Goal: Check status: Check status

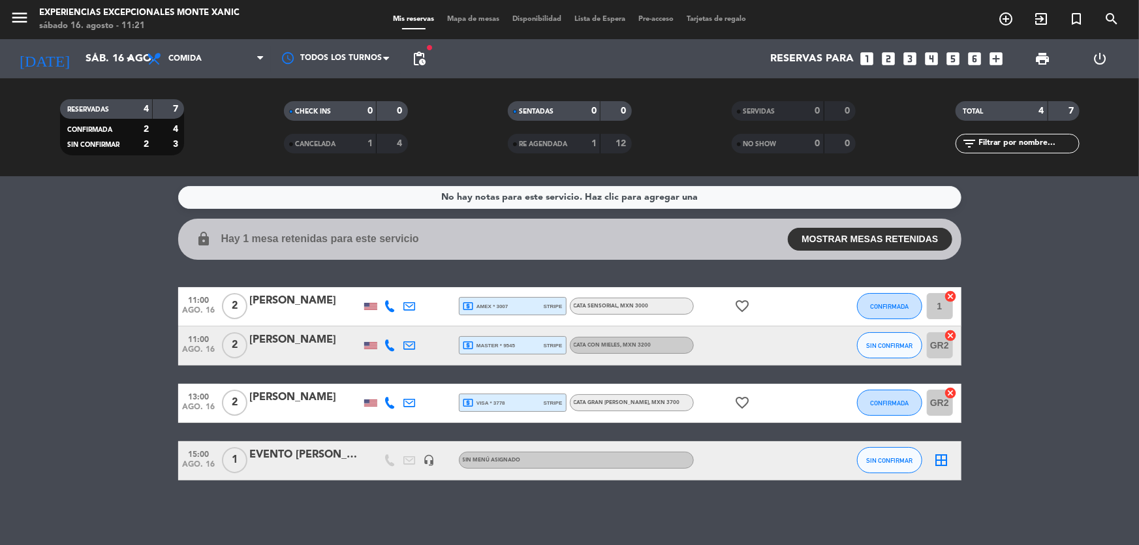
click at [300, 392] on div "[PERSON_NAME]" at bounding box center [305, 397] width 111 height 17
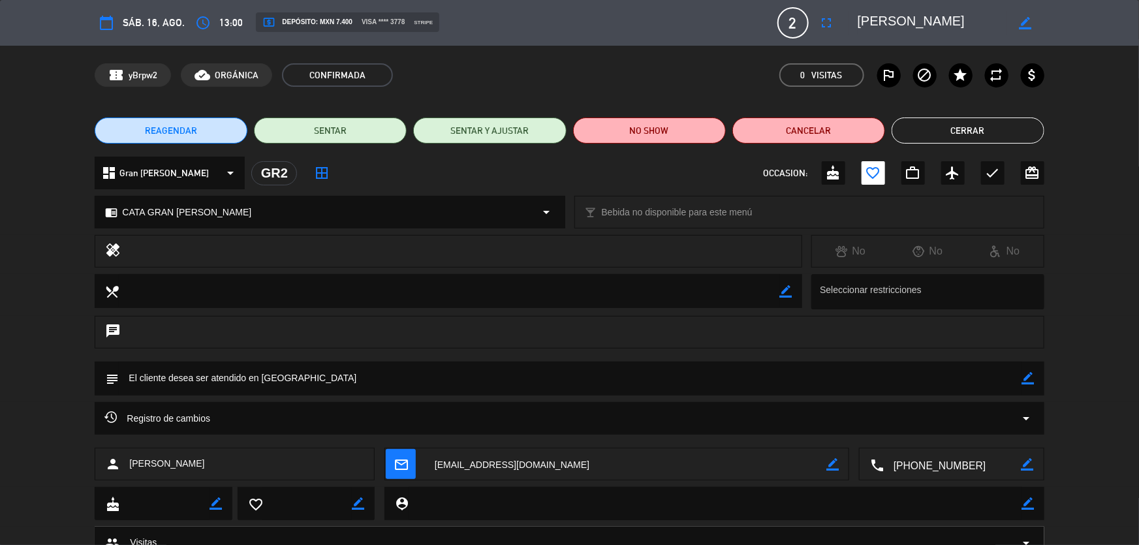
click at [948, 126] on button "Cerrar" at bounding box center [968, 130] width 153 height 26
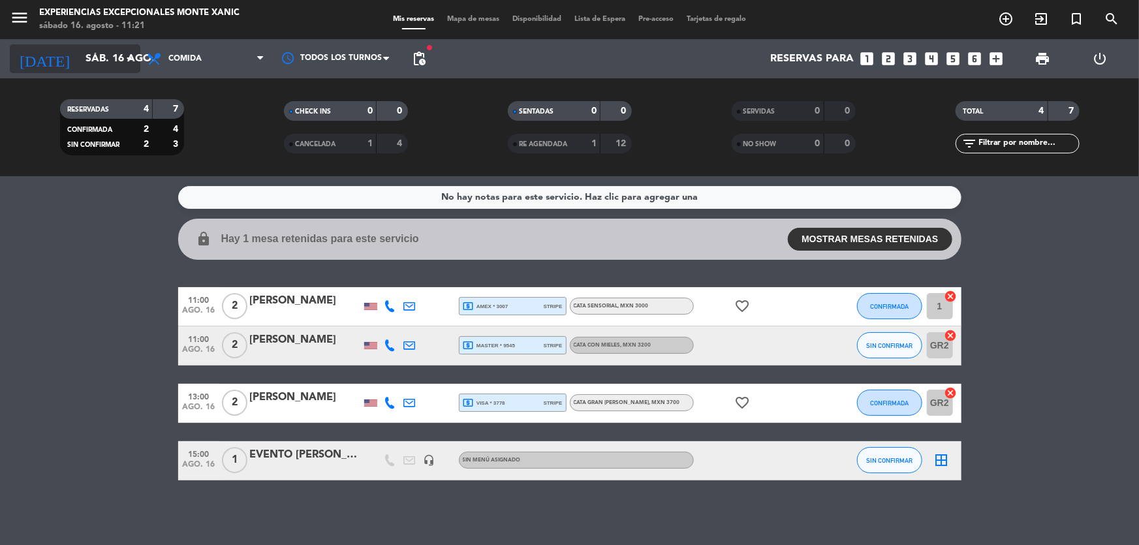
click at [79, 52] on input "sáb. 16 ago." at bounding box center [148, 58] width 138 height 25
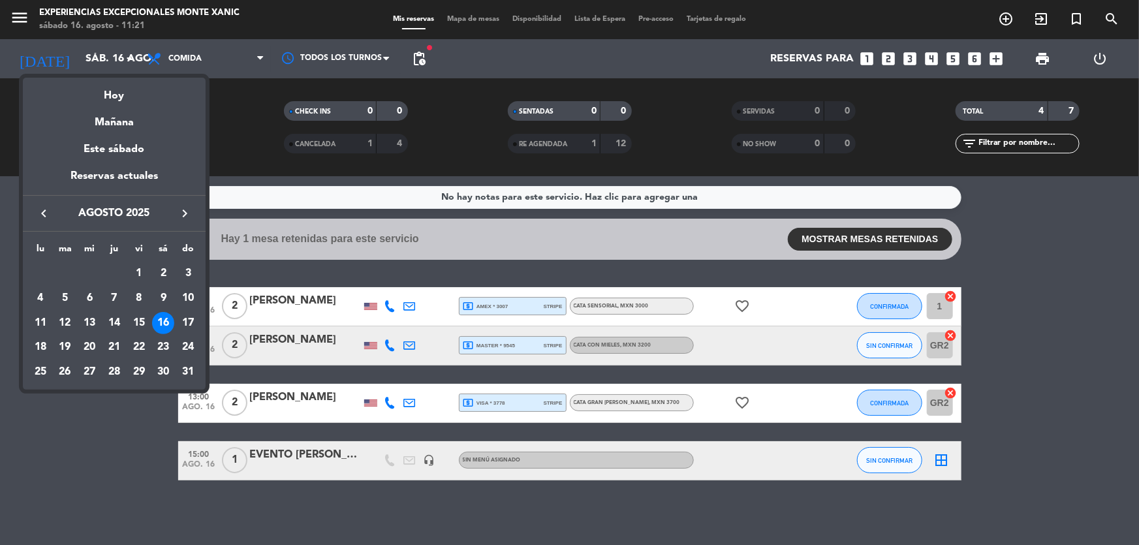
click at [542, 143] on div at bounding box center [569, 272] width 1139 height 545
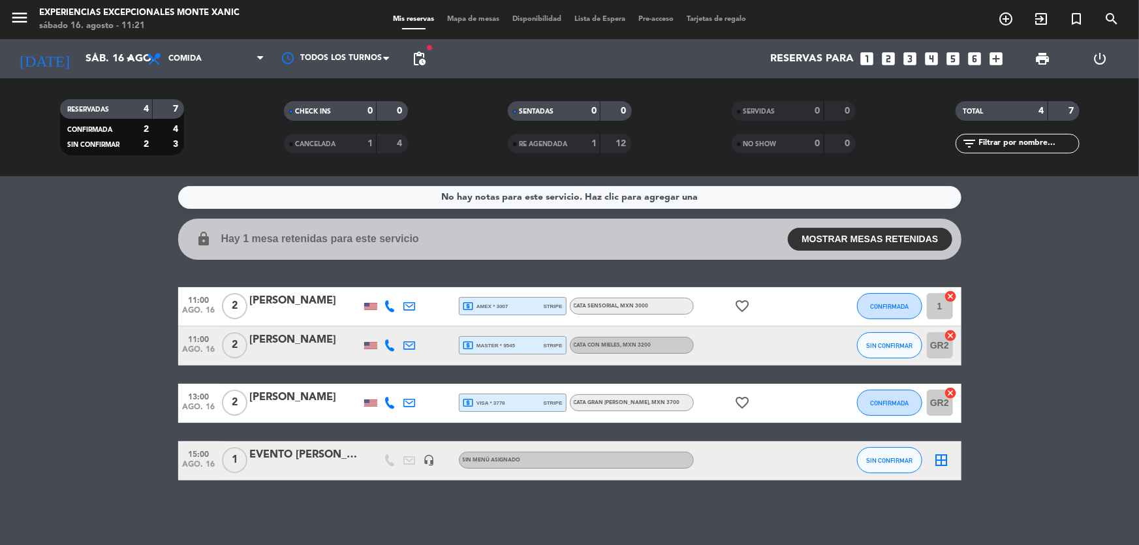
click at [550, 144] on span "RE AGENDADA" at bounding box center [544, 144] width 48 height 7
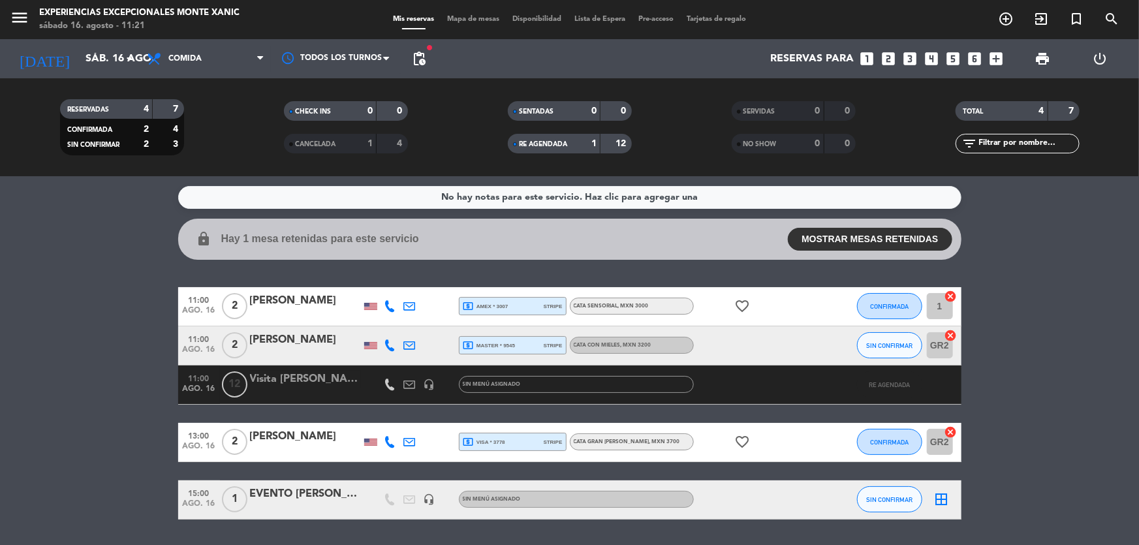
click at [324, 140] on div "CANCELADA" at bounding box center [317, 143] width 60 height 15
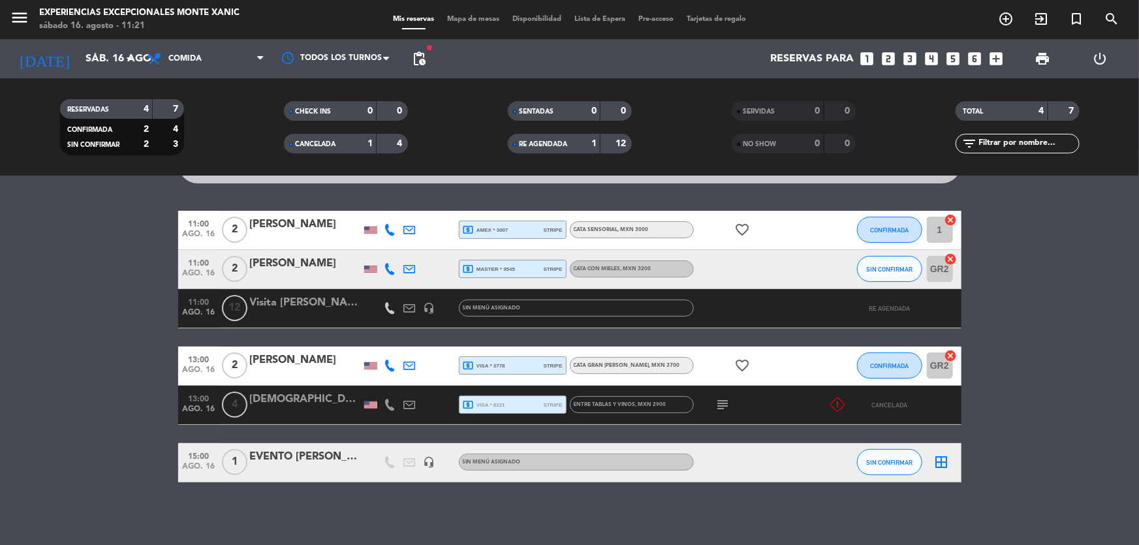
scroll to position [78, 0]
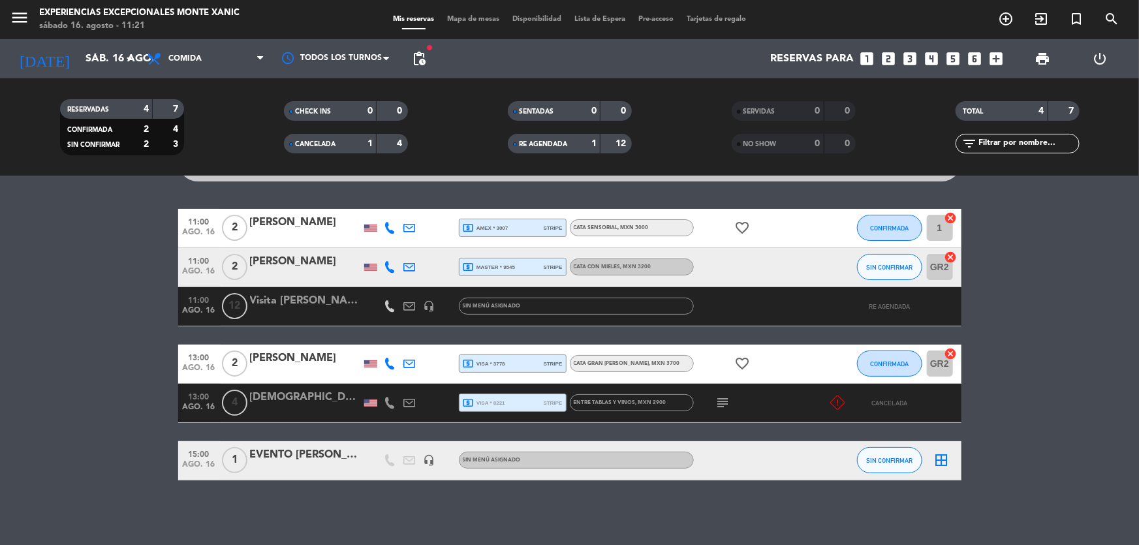
click at [719, 399] on icon "subject" at bounding box center [723, 403] width 16 height 16
click at [840, 406] on icon at bounding box center [837, 403] width 14 height 14
click at [14, 437] on bookings-row "11:00 ago. 16 2 [PERSON_NAME] local_atm amex * 3007 stripe CATA SENSORIAL , MXN…" at bounding box center [569, 345] width 1139 height 272
click at [12, 23] on icon "menu" at bounding box center [20, 18] width 20 height 20
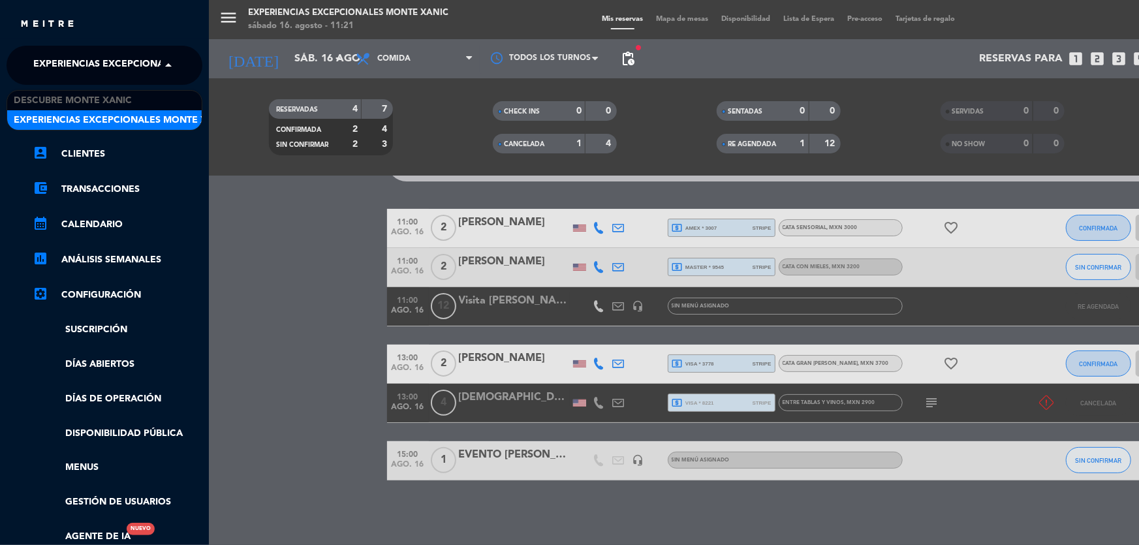
click at [170, 59] on span at bounding box center [172, 65] width 22 height 27
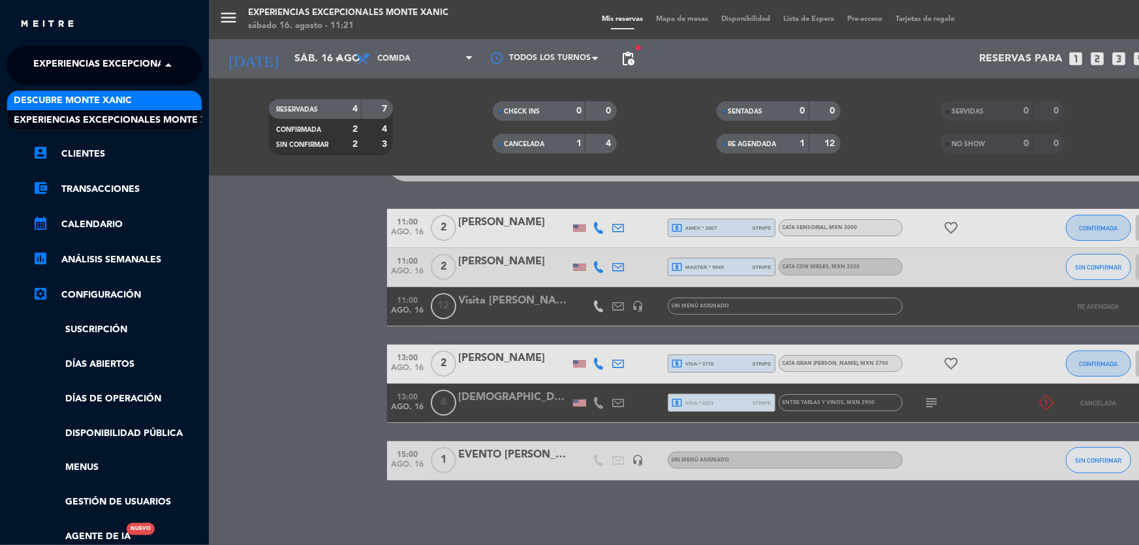
click at [237, 216] on div "menu Experiencias Excepcionales Monte Xanic sábado 16. agosto - 11:21 Mis reser…" at bounding box center [778, 272] width 1139 height 545
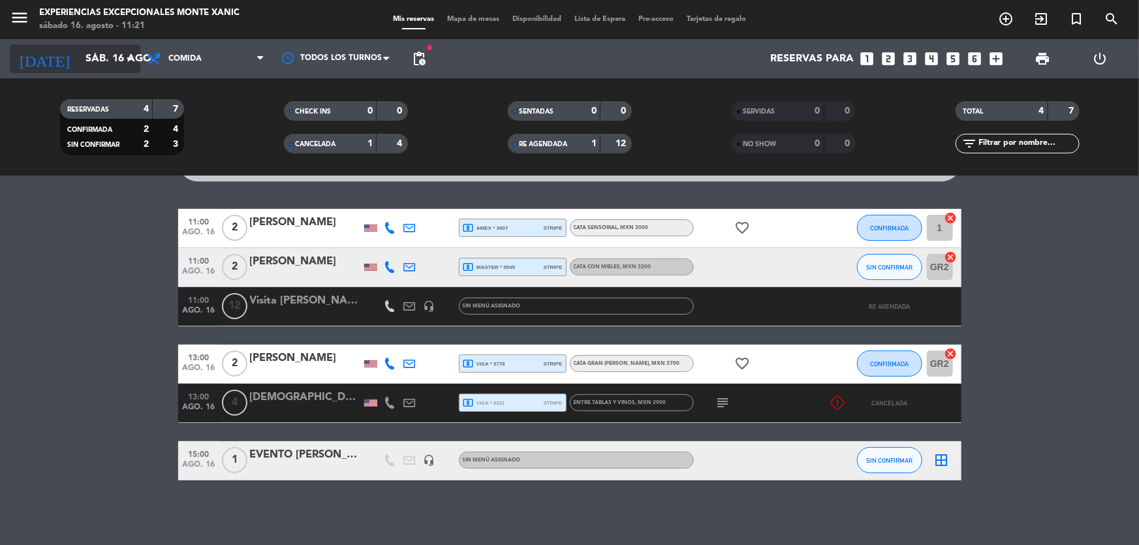
click at [116, 61] on input "sáb. 16 ago." at bounding box center [148, 58] width 138 height 25
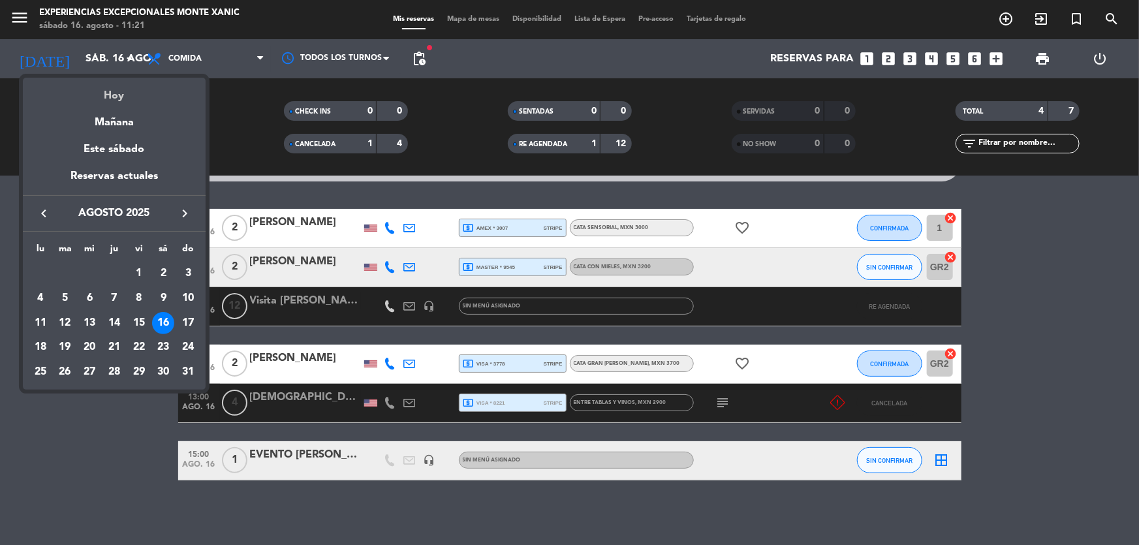
click at [125, 92] on div "Hoy" at bounding box center [114, 91] width 183 height 27
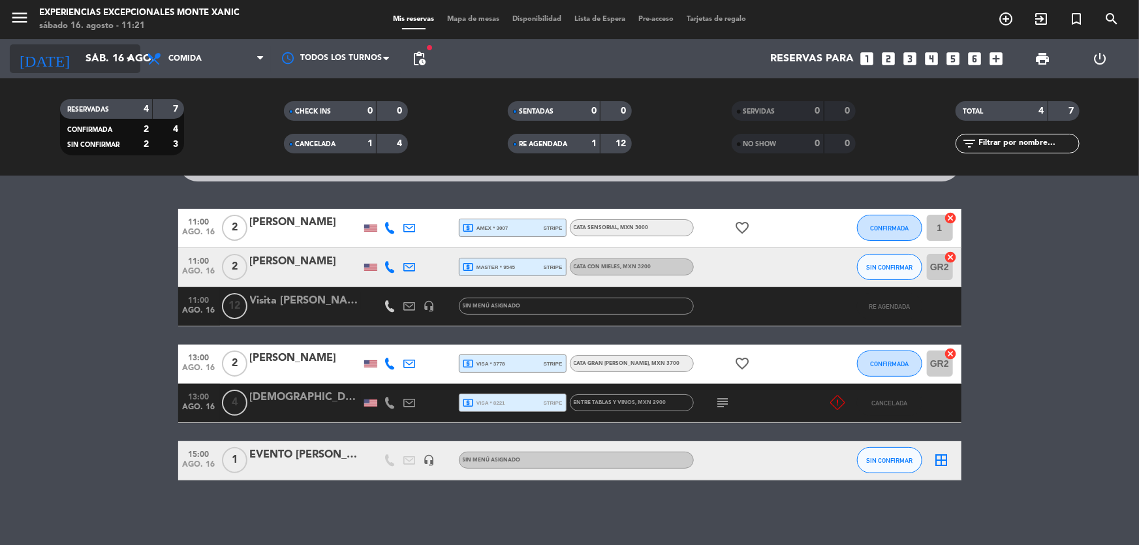
click at [117, 63] on input "sáb. 16 ago." at bounding box center [148, 58] width 138 height 25
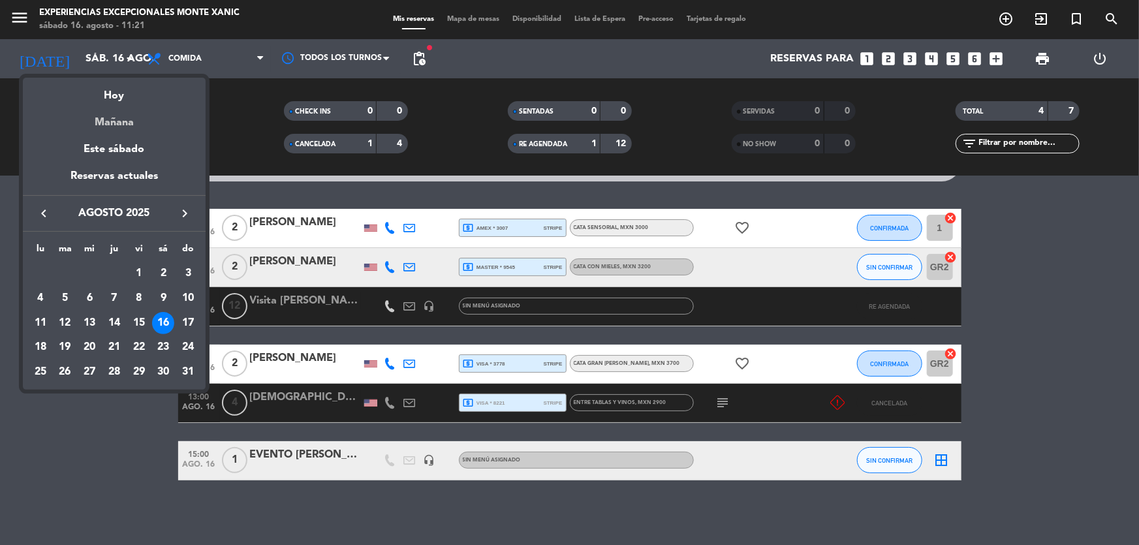
click at [123, 115] on div "Mañana" at bounding box center [114, 117] width 183 height 27
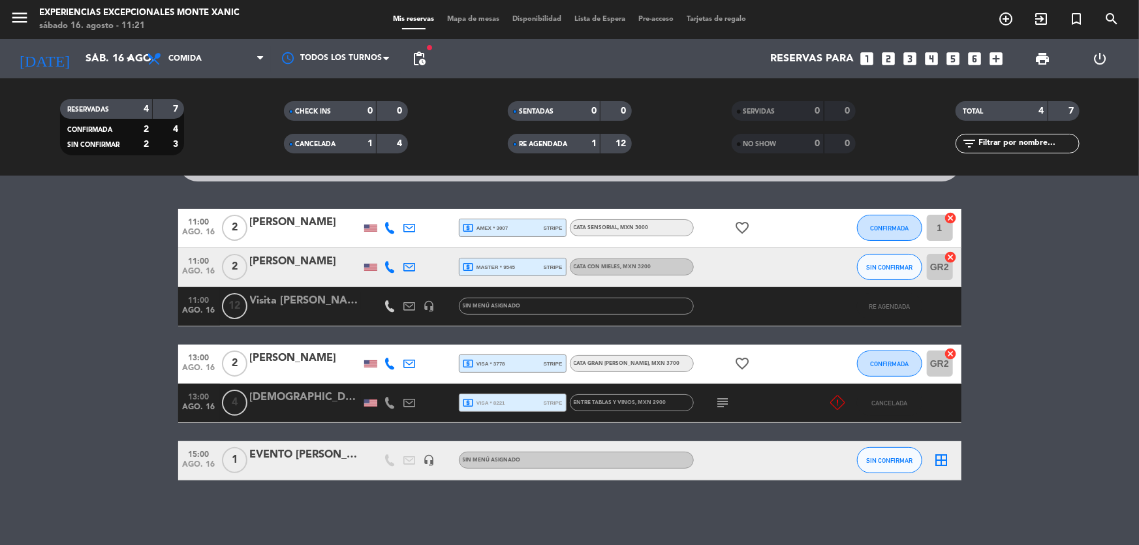
type input "dom. 17 ago."
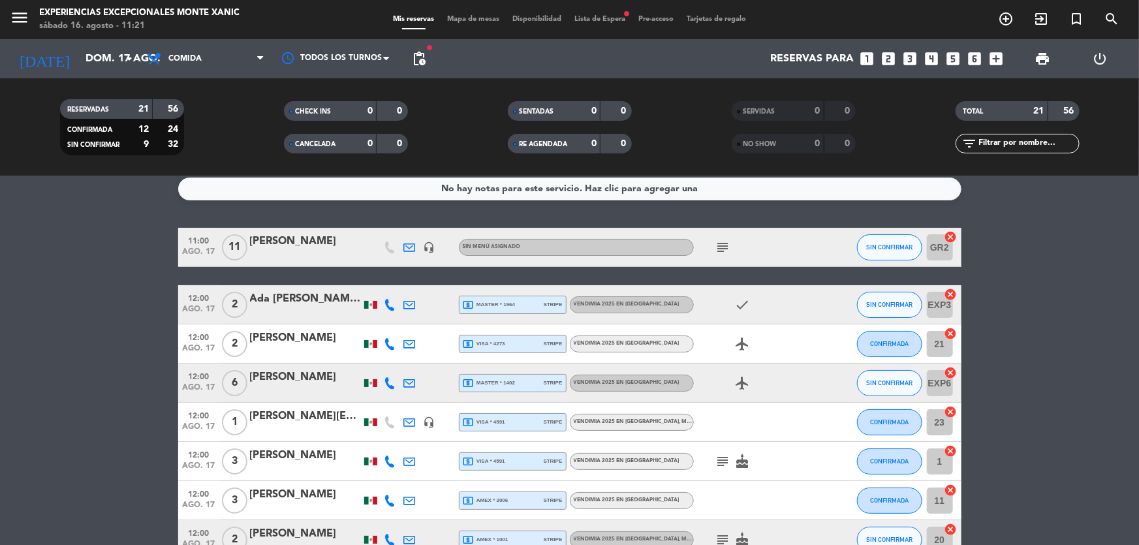
scroll to position [0, 0]
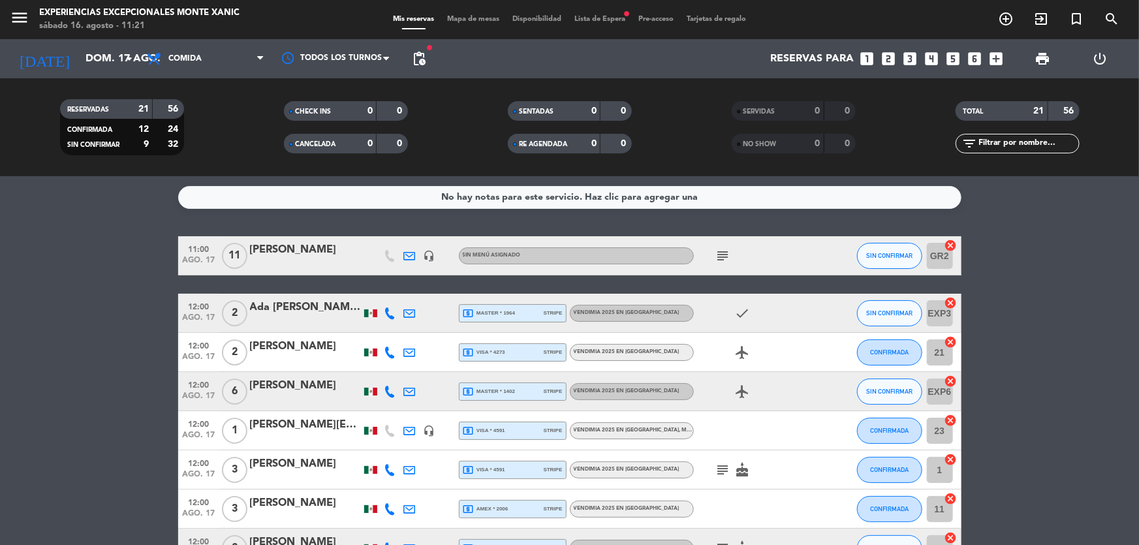
click at [721, 255] on icon "subject" at bounding box center [723, 256] width 16 height 16
click at [719, 251] on icon "subject" at bounding box center [723, 256] width 16 height 16
click at [82, 48] on input "dom. 17 ago." at bounding box center [148, 58] width 138 height 25
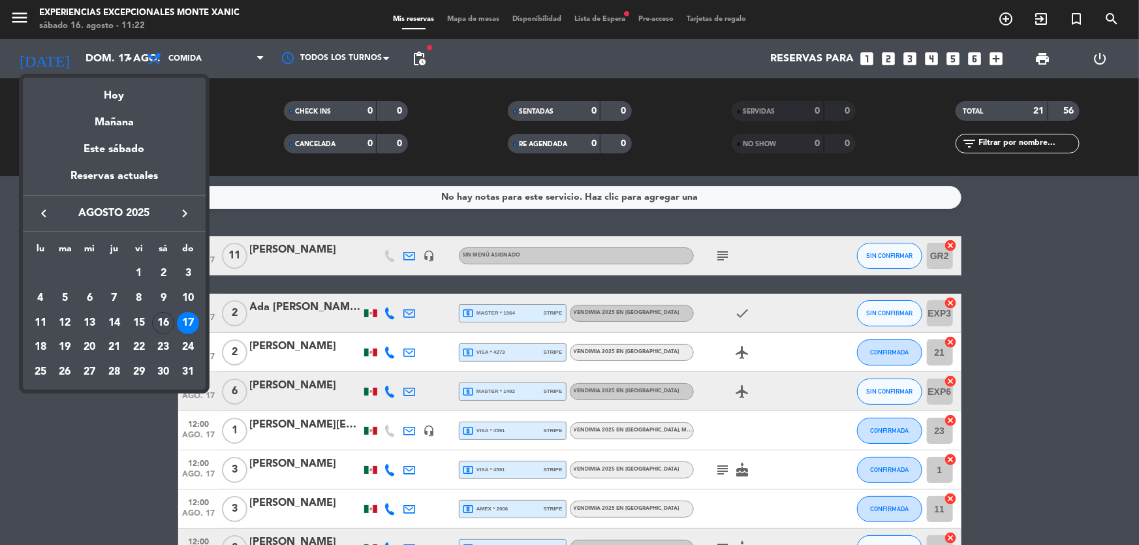
click at [24, 17] on div at bounding box center [569, 272] width 1139 height 545
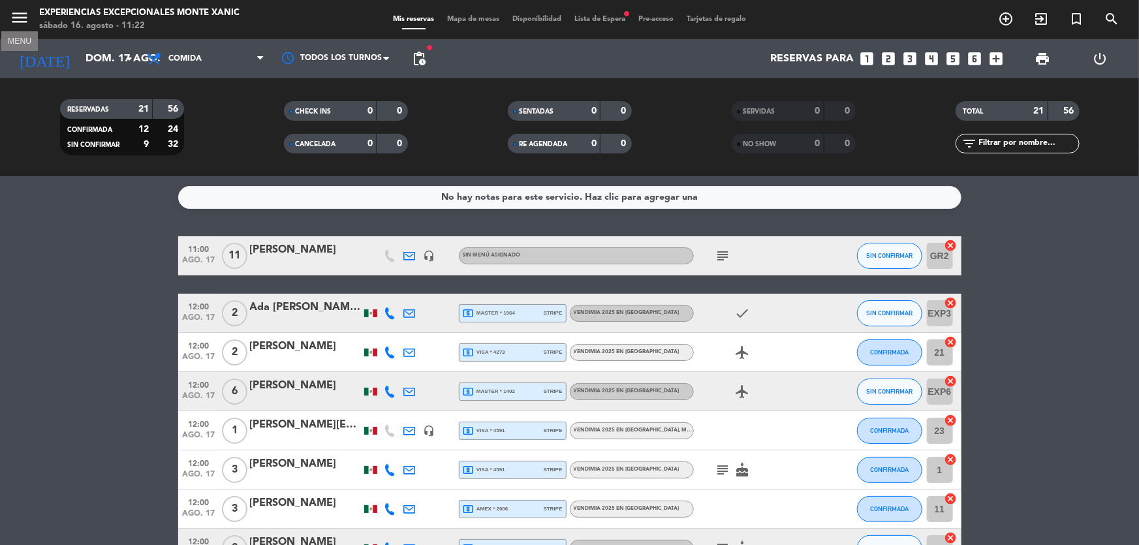
click at [20, 14] on icon "menu" at bounding box center [20, 18] width 20 height 20
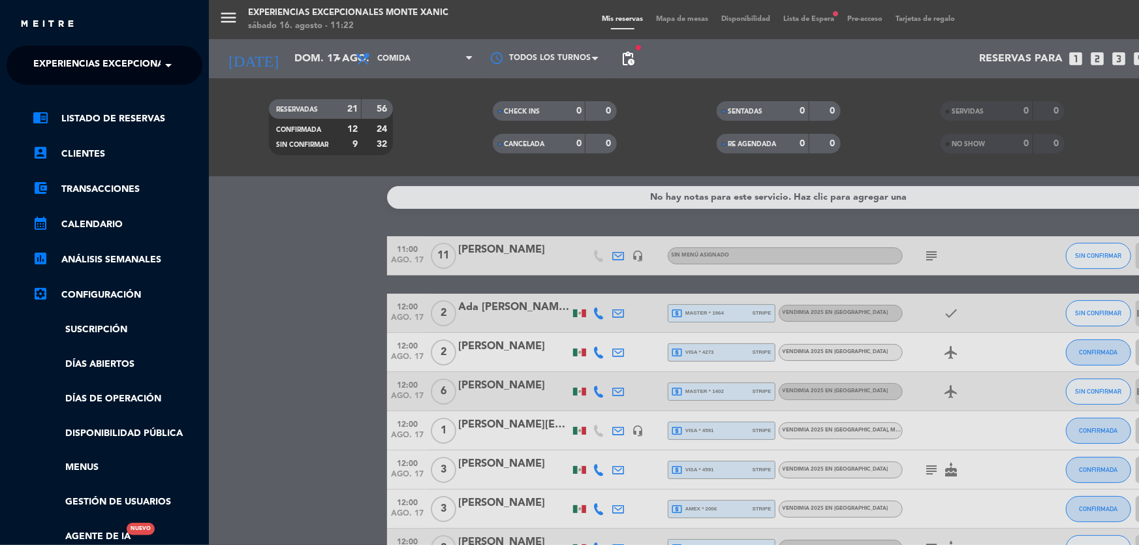
click at [71, 60] on span "Experiencias Excepcionales Monte Xanic" at bounding box center [141, 65] width 216 height 27
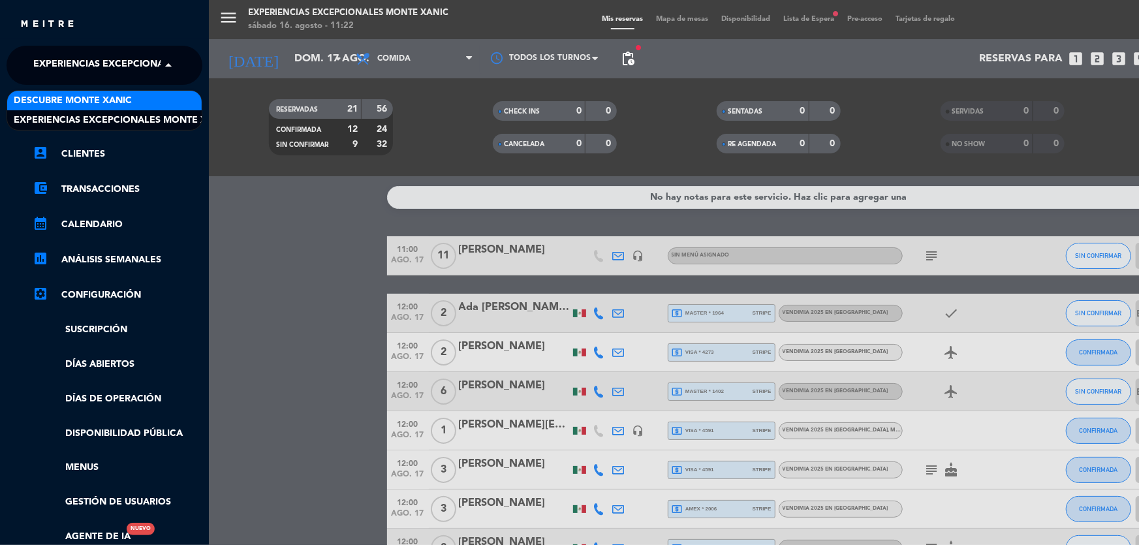
click at [71, 99] on span "Descubre Monte Xanic" at bounding box center [73, 100] width 118 height 15
